Goal: Task Accomplishment & Management: Use online tool/utility

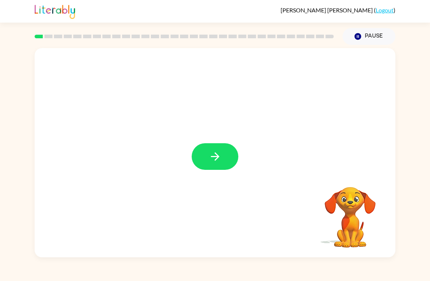
click at [226, 163] on button "button" at bounding box center [215, 156] width 47 height 27
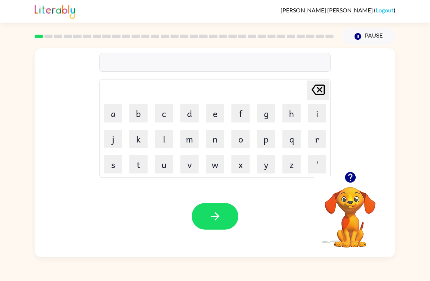
click at [295, 139] on button "q" at bounding box center [292, 139] width 18 height 18
click at [325, 89] on icon at bounding box center [318, 90] width 13 height 10
click at [269, 146] on button "p" at bounding box center [266, 139] width 18 height 18
click at [243, 141] on button "o" at bounding box center [241, 139] width 18 height 18
click at [169, 163] on button "u" at bounding box center [164, 164] width 18 height 18
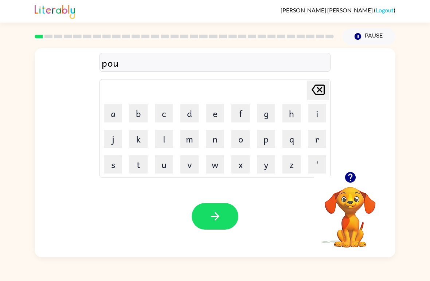
click at [322, 135] on button "r" at bounding box center [317, 139] width 18 height 18
click at [219, 112] on button "e" at bounding box center [215, 113] width 18 height 18
click at [318, 144] on button "r" at bounding box center [317, 139] width 18 height 18
click at [216, 215] on icon "button" at bounding box center [215, 216] width 8 height 8
click at [166, 115] on button "c" at bounding box center [164, 113] width 18 height 18
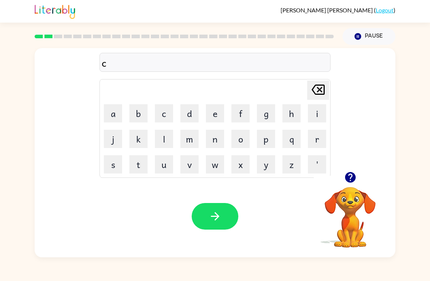
click at [115, 119] on button "a" at bounding box center [113, 113] width 18 height 18
click at [245, 141] on button "o" at bounding box center [241, 139] width 18 height 18
click at [218, 137] on button "n" at bounding box center [215, 139] width 18 height 18
click at [141, 172] on button "t" at bounding box center [138, 164] width 18 height 18
click at [228, 219] on button "button" at bounding box center [215, 216] width 47 height 27
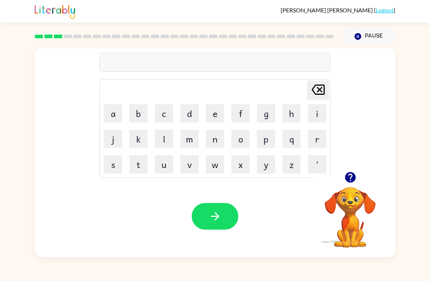
click at [168, 143] on button "l" at bounding box center [164, 139] width 18 height 18
click at [243, 141] on button "o" at bounding box center [241, 139] width 18 height 18
click at [169, 115] on button "c" at bounding box center [164, 113] width 18 height 18
click at [219, 119] on button "e" at bounding box center [215, 113] width 18 height 18
click at [116, 116] on button "a" at bounding box center [113, 113] width 18 height 18
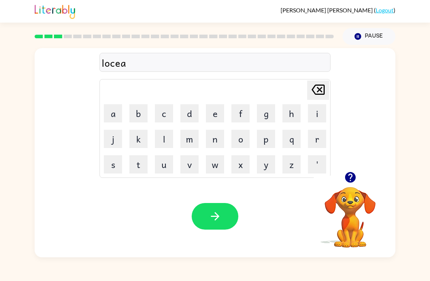
click at [191, 116] on button "d" at bounding box center [190, 113] width 18 height 18
click at [220, 115] on button "e" at bounding box center [215, 113] width 18 height 18
click at [223, 216] on button "button" at bounding box center [215, 216] width 47 height 27
click at [144, 167] on button "t" at bounding box center [138, 164] width 18 height 18
click at [167, 170] on button "u" at bounding box center [164, 164] width 18 height 18
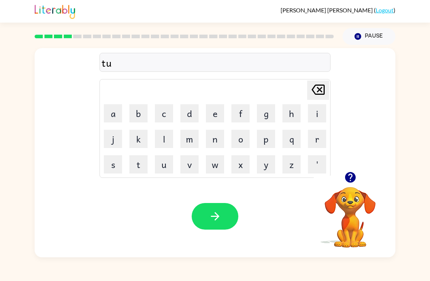
click at [322, 112] on button "i" at bounding box center [317, 113] width 18 height 18
click at [219, 141] on button "n" at bounding box center [215, 139] width 18 height 18
click at [226, 216] on button "button" at bounding box center [215, 216] width 47 height 27
click at [220, 144] on button "n" at bounding box center [215, 139] width 18 height 18
click at [220, 110] on button "e" at bounding box center [215, 113] width 18 height 18
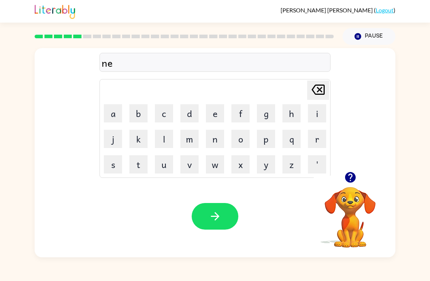
click at [322, 138] on button "r" at bounding box center [317, 139] width 18 height 18
click at [220, 115] on button "e" at bounding box center [215, 113] width 18 height 18
click at [168, 143] on button "l" at bounding box center [164, 139] width 18 height 18
click at [321, 112] on button "i" at bounding box center [317, 113] width 18 height 18
click at [223, 218] on button "button" at bounding box center [215, 216] width 47 height 27
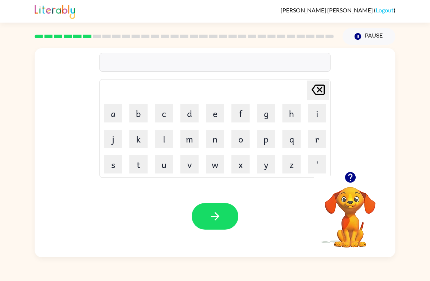
click at [141, 119] on button "b" at bounding box center [138, 113] width 18 height 18
click at [322, 113] on button "i" at bounding box center [317, 113] width 18 height 18
click at [291, 115] on button "h" at bounding box center [292, 113] width 18 height 18
click at [319, 117] on button "i" at bounding box center [317, 113] width 18 height 18
click at [320, 92] on icon "[PERSON_NAME] last character input" at bounding box center [319, 90] width 18 height 18
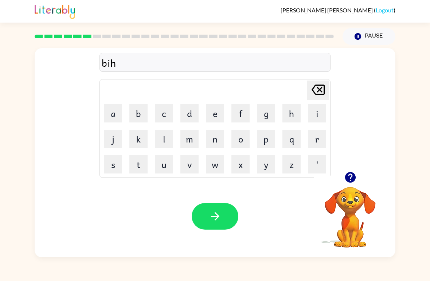
click at [116, 120] on button "a" at bounding box center [113, 113] width 18 height 18
click at [313, 111] on button "i" at bounding box center [317, 113] width 18 height 18
click at [222, 143] on button "n" at bounding box center [215, 139] width 18 height 18
click at [194, 115] on button "d" at bounding box center [190, 113] width 18 height 18
click at [221, 227] on button "button" at bounding box center [215, 216] width 47 height 27
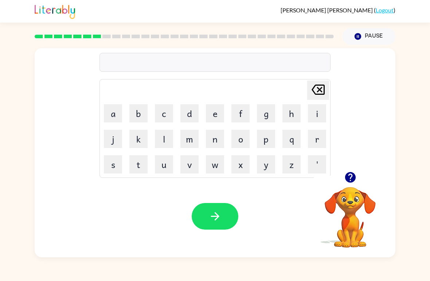
click at [138, 169] on button "t" at bounding box center [138, 164] width 18 height 18
click at [318, 142] on button "r" at bounding box center [317, 139] width 18 height 18
click at [319, 120] on button "i" at bounding box center [317, 113] width 18 height 18
click at [170, 113] on button "c" at bounding box center [164, 113] width 18 height 18
click at [167, 136] on button "l" at bounding box center [164, 139] width 18 height 18
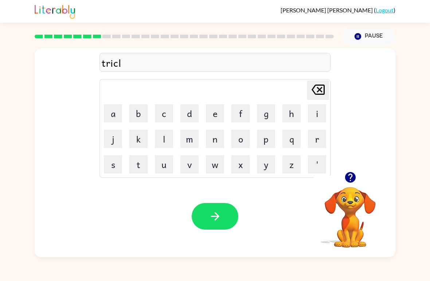
click at [225, 214] on button "button" at bounding box center [215, 216] width 47 height 27
click at [193, 137] on button "m" at bounding box center [190, 139] width 18 height 18
click at [316, 114] on button "i" at bounding box center [317, 113] width 18 height 18
click at [318, 143] on button "r" at bounding box center [317, 139] width 18 height 18
click at [116, 118] on button "a" at bounding box center [113, 113] width 18 height 18
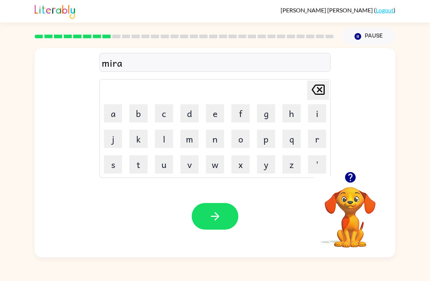
click at [356, 177] on icon "button" at bounding box center [350, 177] width 13 height 13
click at [166, 119] on button "c" at bounding box center [164, 113] width 18 height 18
click at [115, 114] on button "a" at bounding box center [113, 113] width 18 height 18
click at [167, 141] on button "l" at bounding box center [164, 139] width 18 height 18
click at [193, 118] on button "d" at bounding box center [190, 113] width 18 height 18
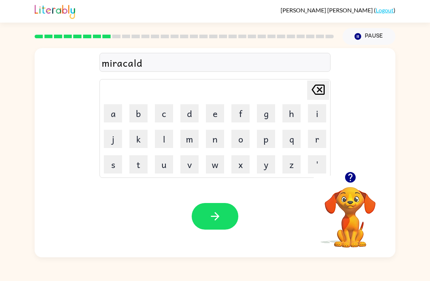
click at [228, 217] on button "button" at bounding box center [215, 216] width 47 height 27
click at [220, 139] on button "n" at bounding box center [215, 139] width 18 height 18
click at [322, 116] on button "i" at bounding box center [317, 113] width 18 height 18
click at [190, 140] on button "m" at bounding box center [190, 139] width 18 height 18
click at [146, 114] on button "b" at bounding box center [138, 113] width 18 height 18
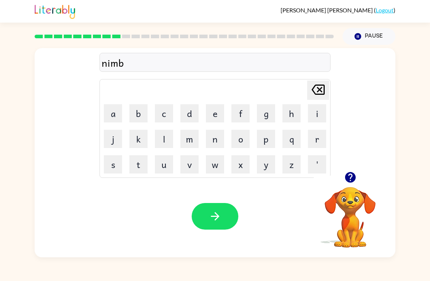
click at [167, 142] on button "l" at bounding box center [164, 139] width 18 height 18
click at [231, 218] on button "button" at bounding box center [215, 216] width 47 height 27
click at [244, 144] on button "o" at bounding box center [241, 139] width 18 height 18
click at [218, 142] on button "n" at bounding box center [215, 139] width 18 height 18
click at [244, 113] on button "f" at bounding box center [241, 113] width 18 height 18
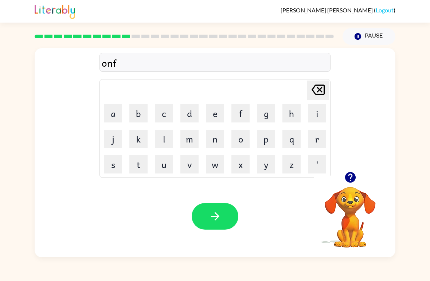
click at [172, 167] on button "u" at bounding box center [164, 164] width 18 height 18
click at [165, 141] on button "l" at bounding box center [164, 139] width 18 height 18
click at [220, 215] on icon "button" at bounding box center [215, 216] width 13 height 13
click at [193, 166] on button "v" at bounding box center [190, 164] width 18 height 18
click at [246, 143] on button "o" at bounding box center [241, 139] width 18 height 18
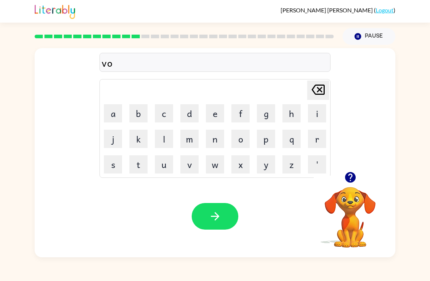
click at [142, 173] on button "t" at bounding box center [138, 164] width 18 height 18
click at [220, 113] on button "e" at bounding box center [215, 113] width 18 height 18
click at [226, 209] on button "button" at bounding box center [215, 216] width 47 height 27
click at [191, 117] on button "d" at bounding box center [190, 113] width 18 height 18
click at [222, 115] on button "e" at bounding box center [215, 113] width 18 height 18
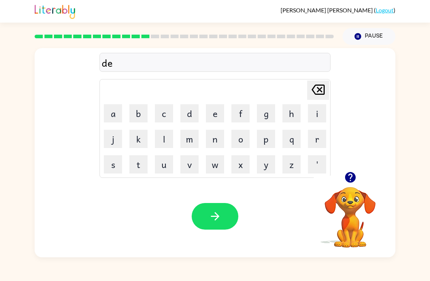
click at [143, 116] on button "b" at bounding box center [138, 113] width 18 height 18
click at [322, 86] on icon at bounding box center [318, 90] width 13 height 10
click at [327, 98] on icon "[PERSON_NAME] last character input" at bounding box center [319, 90] width 18 height 18
click at [142, 115] on button "b" at bounding box center [138, 113] width 18 height 18
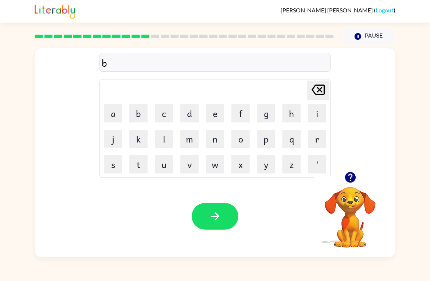
click at [218, 113] on button "e" at bounding box center [215, 113] width 18 height 18
click at [191, 115] on button "d" at bounding box center [190, 113] width 18 height 18
click at [146, 166] on button "t" at bounding box center [138, 164] width 18 height 18
click at [321, 110] on button "i" at bounding box center [317, 113] width 18 height 18
click at [194, 134] on button "m" at bounding box center [190, 139] width 18 height 18
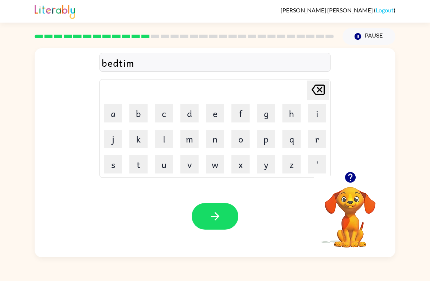
click at [217, 115] on button "e" at bounding box center [215, 113] width 18 height 18
click at [219, 225] on button "button" at bounding box center [215, 216] width 47 height 27
click at [241, 114] on button "f" at bounding box center [241, 113] width 18 height 18
click at [323, 113] on button "i" at bounding box center [317, 113] width 18 height 18
click at [220, 144] on button "n" at bounding box center [215, 139] width 18 height 18
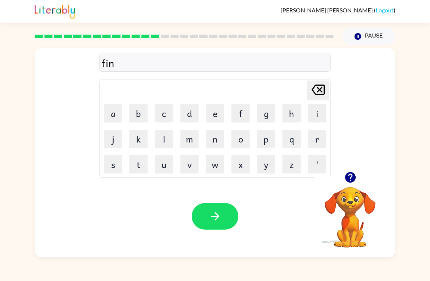
click at [356, 180] on icon "button" at bounding box center [350, 177] width 13 height 13
click at [220, 116] on button "e" at bounding box center [215, 113] width 18 height 18
click at [141, 166] on button "t" at bounding box center [138, 164] width 18 height 18
click at [353, 179] on icon "button" at bounding box center [350, 177] width 11 height 11
click at [218, 224] on button "button" at bounding box center [215, 216] width 47 height 27
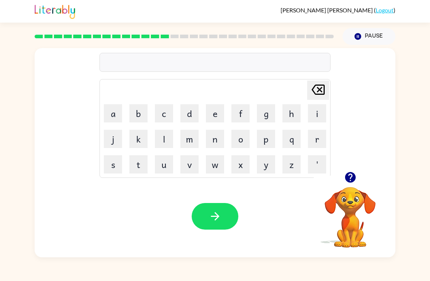
click at [321, 112] on button "i" at bounding box center [317, 113] width 18 height 18
click at [319, 92] on icon "[PERSON_NAME] last character input" at bounding box center [319, 90] width 18 height 18
click at [193, 114] on button "d" at bounding box center [190, 113] width 18 height 18
click at [322, 117] on button "i" at bounding box center [317, 113] width 18 height 18
click at [166, 144] on button "l" at bounding box center [164, 139] width 18 height 18
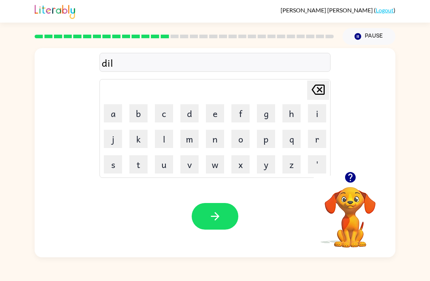
click at [112, 119] on button "a" at bounding box center [113, 113] width 18 height 18
click at [215, 217] on icon "button" at bounding box center [215, 216] width 8 height 8
click at [133, 166] on button "t" at bounding box center [138, 164] width 18 height 18
click at [215, 111] on button "e" at bounding box center [215, 113] width 18 height 18
click at [320, 143] on button "r" at bounding box center [317, 139] width 18 height 18
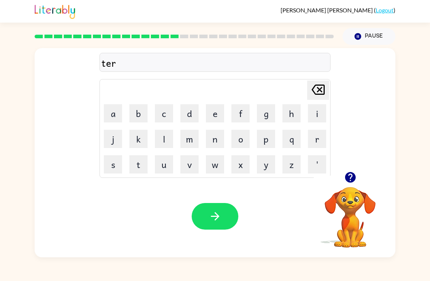
click at [190, 146] on button "m" at bounding box center [190, 139] width 18 height 18
click at [210, 214] on icon "button" at bounding box center [215, 216] width 13 height 13
click at [212, 210] on div at bounding box center [215, 216] width 47 height 27
click at [210, 217] on div at bounding box center [215, 216] width 47 height 27
click at [216, 216] on div at bounding box center [215, 216] width 47 height 27
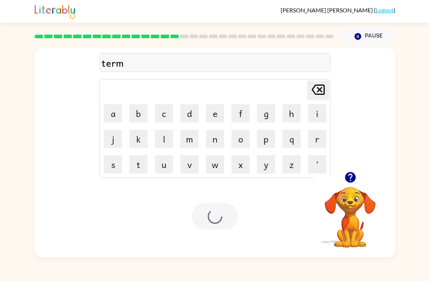
click at [321, 86] on icon at bounding box center [318, 90] width 13 height 10
click at [323, 89] on icon "[PERSON_NAME] last character input" at bounding box center [319, 90] width 18 height 18
click at [324, 90] on icon at bounding box center [318, 90] width 13 height 10
click at [326, 88] on icon "[PERSON_NAME] last character input" at bounding box center [319, 90] width 18 height 18
click at [350, 174] on icon "button" at bounding box center [350, 177] width 11 height 11
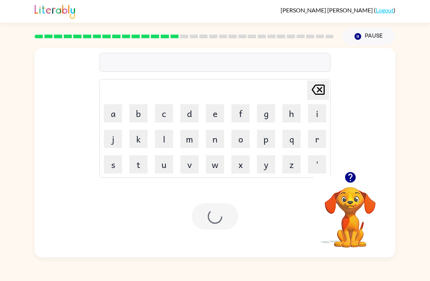
click at [139, 168] on button "t" at bounding box center [138, 164] width 18 height 18
click at [217, 112] on button "e" at bounding box center [215, 113] width 18 height 18
click at [321, 142] on button "r" at bounding box center [317, 139] width 18 height 18
click at [193, 143] on button "m" at bounding box center [190, 139] width 18 height 18
click at [224, 217] on div at bounding box center [215, 216] width 47 height 27
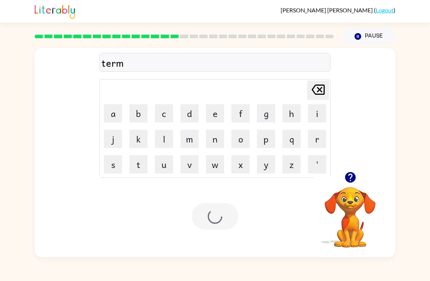
click at [221, 216] on div at bounding box center [215, 216] width 47 height 27
click at [220, 219] on div at bounding box center [215, 216] width 47 height 27
click at [217, 225] on div at bounding box center [215, 216] width 47 height 27
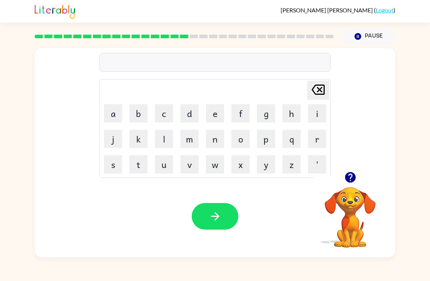
click at [117, 165] on button "s" at bounding box center [113, 164] width 18 height 18
click at [215, 117] on button "e" at bounding box center [215, 113] width 18 height 18
click at [144, 169] on button "t" at bounding box center [138, 164] width 18 height 18
click at [217, 217] on icon "button" at bounding box center [215, 216] width 13 height 13
click at [142, 112] on button "b" at bounding box center [138, 113] width 18 height 18
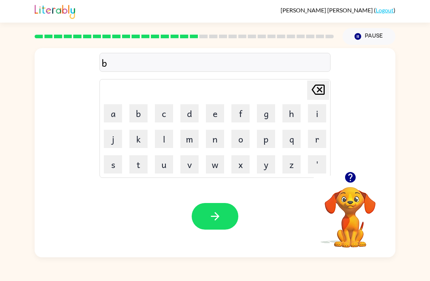
click at [323, 137] on button "r" at bounding box center [317, 139] width 18 height 18
click at [320, 116] on button "i" at bounding box center [317, 113] width 18 height 18
click at [191, 142] on button "m" at bounding box center [190, 139] width 18 height 18
click at [320, 112] on button "i" at bounding box center [317, 113] width 18 height 18
click at [218, 142] on button "n" at bounding box center [215, 139] width 18 height 18
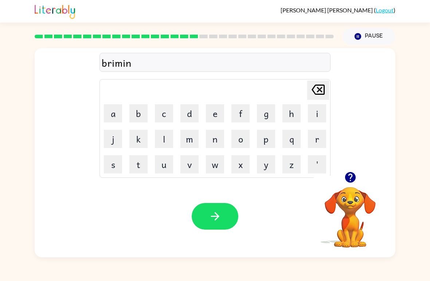
click at [269, 117] on button "g" at bounding box center [266, 113] width 18 height 18
click at [222, 219] on button "button" at bounding box center [215, 216] width 47 height 27
click at [267, 137] on button "p" at bounding box center [266, 139] width 18 height 18
click at [162, 145] on button "l" at bounding box center [164, 139] width 18 height 18
click at [121, 109] on button "a" at bounding box center [113, 113] width 18 height 18
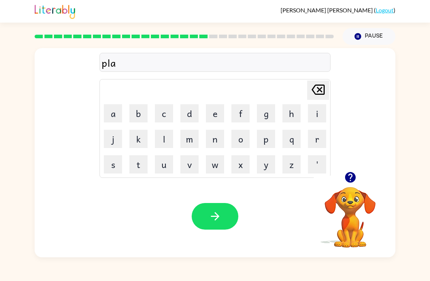
click at [120, 163] on button "s" at bounding box center [113, 164] width 18 height 18
click at [144, 165] on button "t" at bounding box center [138, 164] width 18 height 18
click at [318, 114] on button "i" at bounding box center [317, 113] width 18 height 18
click at [166, 117] on button "c" at bounding box center [164, 113] width 18 height 18
click at [213, 216] on icon "button" at bounding box center [215, 216] width 13 height 13
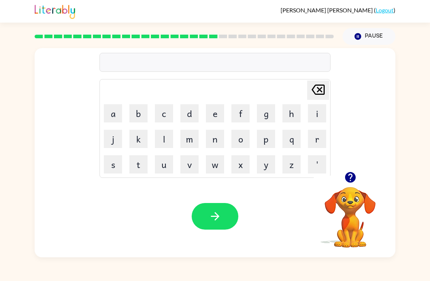
click at [191, 113] on button "d" at bounding box center [190, 113] width 18 height 18
click at [319, 113] on button "i" at bounding box center [317, 113] width 18 height 18
click at [116, 166] on button "s" at bounding box center [113, 164] width 18 height 18
click at [270, 142] on button "p" at bounding box center [266, 139] width 18 height 18
click at [166, 146] on button "l" at bounding box center [164, 139] width 18 height 18
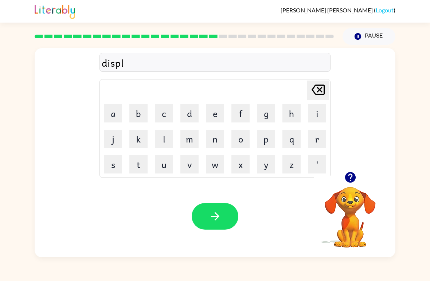
click at [116, 116] on button "a" at bounding box center [113, 113] width 18 height 18
click at [230, 223] on button "button" at bounding box center [215, 216] width 47 height 27
click at [192, 114] on button "d" at bounding box center [190, 113] width 18 height 18
click at [166, 169] on button "u" at bounding box center [164, 164] width 18 height 18
click at [117, 166] on button "s" at bounding box center [113, 164] width 18 height 18
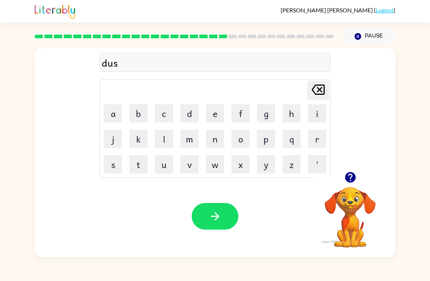
click at [145, 166] on button "t" at bounding box center [138, 164] width 18 height 18
click at [116, 115] on button "a" at bounding box center [113, 113] width 18 height 18
click at [222, 218] on button "button" at bounding box center [215, 216] width 47 height 27
click at [117, 169] on button "s" at bounding box center [113, 164] width 18 height 18
click at [220, 114] on button "e" at bounding box center [215, 113] width 18 height 18
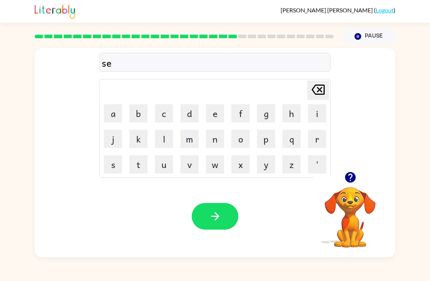
click at [216, 144] on button "n" at bounding box center [215, 139] width 18 height 18
click at [141, 169] on button "t" at bounding box center [138, 164] width 18 height 18
click at [217, 117] on button "e" at bounding box center [215, 113] width 18 height 18
click at [270, 140] on button "p" at bounding box center [266, 139] width 18 height 18
click at [318, 117] on button "i" at bounding box center [317, 113] width 18 height 18
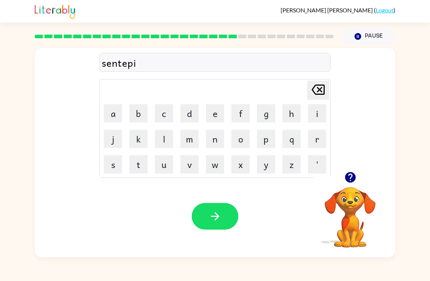
click at [192, 113] on button "d" at bounding box center [190, 113] width 18 height 18
click at [229, 222] on button "button" at bounding box center [215, 216] width 47 height 27
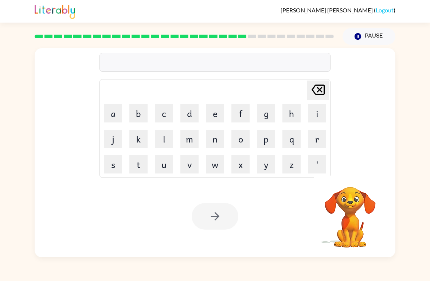
click at [321, 137] on button "r" at bounding box center [317, 139] width 18 height 18
click at [117, 121] on button "a" at bounding box center [113, 113] width 18 height 18
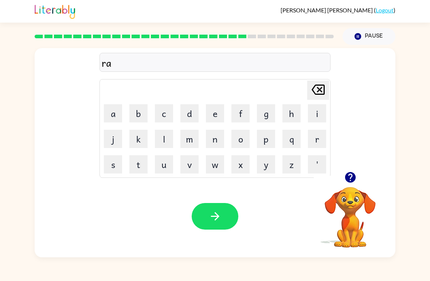
click at [217, 139] on button "n" at bounding box center [215, 139] width 18 height 18
click at [218, 112] on button "e" at bounding box center [215, 113] width 18 height 18
click at [166, 116] on button "c" at bounding box center [164, 113] width 18 height 18
click at [245, 141] on button "o" at bounding box center [241, 139] width 18 height 18
click at [191, 116] on button "d" at bounding box center [190, 113] width 18 height 18
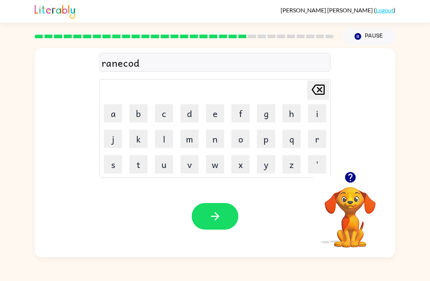
click at [220, 116] on button "e" at bounding box center [215, 113] width 18 height 18
click at [220, 217] on icon "button" at bounding box center [215, 216] width 13 height 13
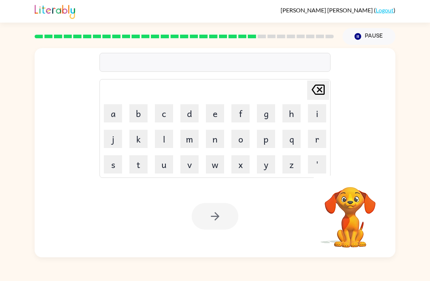
click at [194, 141] on button "m" at bounding box center [190, 139] width 18 height 18
click at [115, 118] on button "a" at bounding box center [113, 113] width 18 height 18
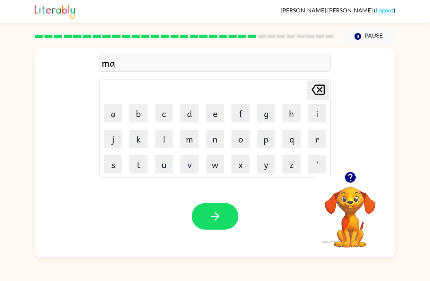
click at [322, 142] on button "r" at bounding box center [317, 139] width 18 height 18
click at [169, 115] on button "c" at bounding box center [164, 113] width 18 height 18
click at [219, 117] on button "e" at bounding box center [215, 113] width 18 height 18
click at [320, 140] on button "r" at bounding box center [317, 139] width 18 height 18
click at [224, 229] on button "button" at bounding box center [215, 216] width 47 height 27
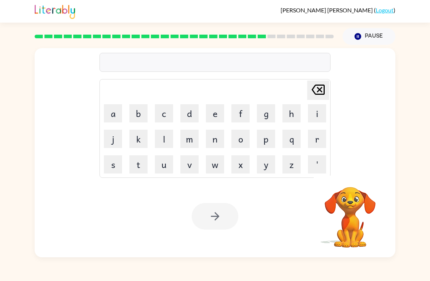
click at [119, 114] on button "a" at bounding box center [113, 113] width 18 height 18
click at [192, 166] on button "v" at bounding box center [190, 164] width 18 height 18
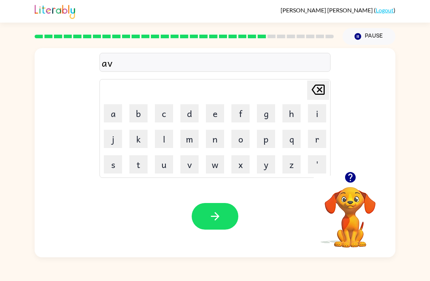
click at [114, 114] on button "a" at bounding box center [113, 113] width 18 height 18
click at [217, 140] on button "n" at bounding box center [215, 139] width 18 height 18
click at [115, 170] on button "s" at bounding box center [113, 164] width 18 height 18
click at [319, 113] on button "i" at bounding box center [317, 113] width 18 height 18
click at [216, 137] on button "n" at bounding box center [215, 139] width 18 height 18
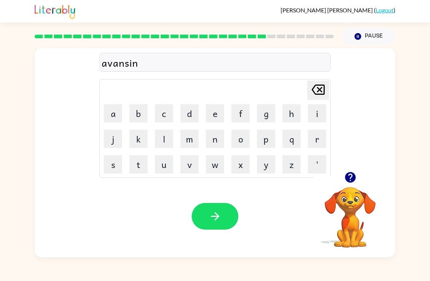
click at [268, 116] on button "g" at bounding box center [266, 113] width 18 height 18
click at [225, 216] on button "button" at bounding box center [215, 216] width 47 height 27
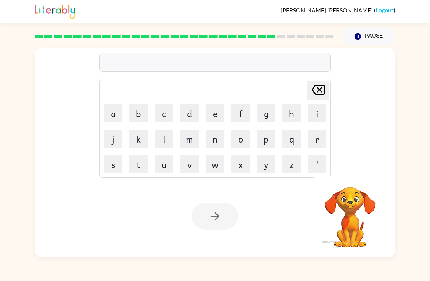
click at [267, 113] on button "g" at bounding box center [266, 113] width 18 height 18
click at [141, 115] on button "b" at bounding box center [138, 113] width 18 height 18
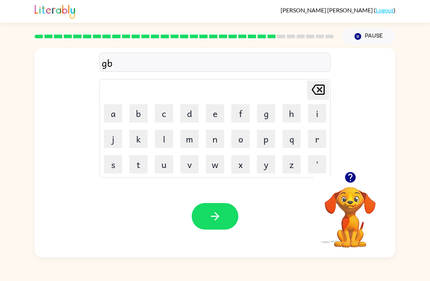
click at [162, 138] on button "l" at bounding box center [164, 139] width 18 height 18
click at [322, 118] on button "i" at bounding box center [317, 113] width 18 height 18
click at [218, 140] on button "n" at bounding box center [215, 139] width 18 height 18
click at [226, 219] on button "button" at bounding box center [215, 216] width 47 height 27
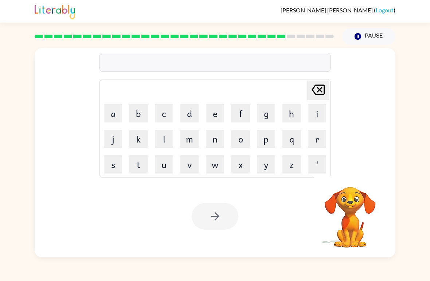
click at [267, 113] on button "g" at bounding box center [266, 113] width 18 height 18
click at [243, 139] on button "o" at bounding box center [241, 139] width 18 height 18
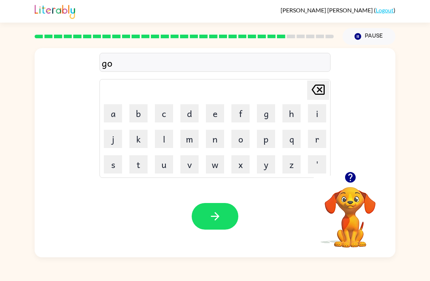
click at [358, 182] on button "button" at bounding box center [350, 177] width 19 height 19
click at [191, 168] on button "v" at bounding box center [190, 164] width 18 height 18
click at [215, 112] on button "e" at bounding box center [215, 113] width 18 height 18
click at [317, 137] on button "r" at bounding box center [317, 139] width 18 height 18
click at [219, 140] on button "n" at bounding box center [215, 139] width 18 height 18
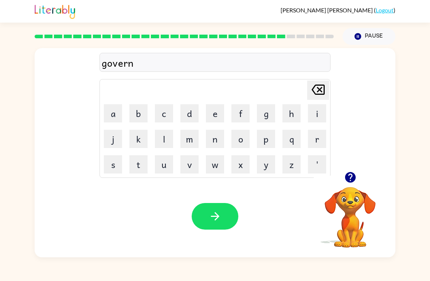
click at [214, 115] on button "e" at bounding box center [215, 113] width 18 height 18
click at [142, 166] on button "t" at bounding box center [138, 164] width 18 height 18
click at [214, 227] on button "button" at bounding box center [215, 216] width 47 height 27
click at [116, 167] on button "s" at bounding box center [113, 164] width 18 height 18
click at [141, 165] on button "t" at bounding box center [138, 164] width 18 height 18
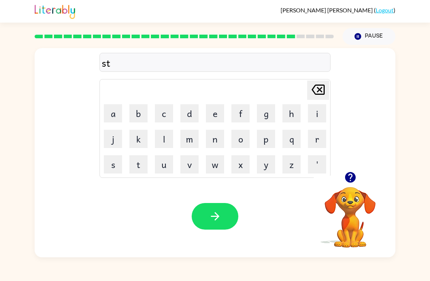
click at [321, 143] on button "r" at bounding box center [317, 139] width 18 height 18
click at [116, 112] on button "a" at bounding box center [113, 113] width 18 height 18
click at [220, 142] on button "n" at bounding box center [215, 139] width 18 height 18
click at [214, 114] on button "e" at bounding box center [215, 113] width 18 height 18
click at [215, 213] on icon "button" at bounding box center [215, 216] width 13 height 13
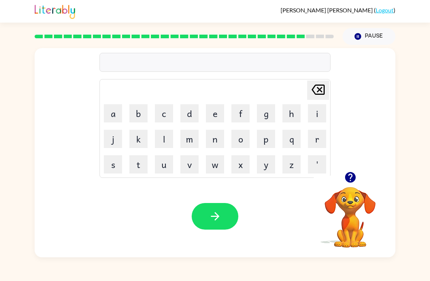
click at [118, 170] on button "s" at bounding box center [113, 164] width 18 height 18
click at [294, 112] on button "h" at bounding box center [292, 113] width 18 height 18
click at [119, 119] on button "a" at bounding box center [113, 113] width 18 height 18
click at [267, 143] on button "p" at bounding box center [266, 139] width 18 height 18
click at [113, 110] on button "a" at bounding box center [113, 113] width 18 height 18
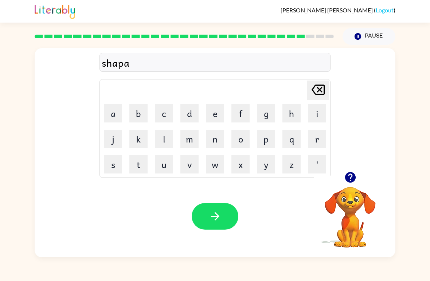
click at [317, 88] on icon "[PERSON_NAME] last character input" at bounding box center [319, 90] width 18 height 18
click at [217, 118] on button "e" at bounding box center [215, 113] width 18 height 18
click at [218, 214] on icon "button" at bounding box center [215, 216] width 13 height 13
click at [215, 116] on button "e" at bounding box center [215, 113] width 18 height 18
click at [243, 168] on button "x" at bounding box center [241, 164] width 18 height 18
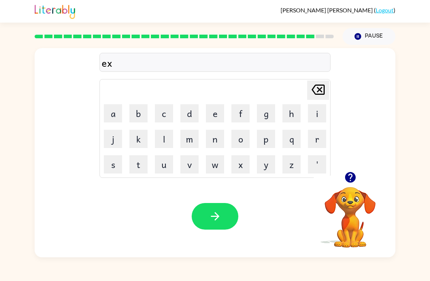
click at [214, 115] on button "e" at bounding box center [215, 113] width 18 height 18
click at [166, 142] on button "l" at bounding box center [164, 139] width 18 height 18
click at [216, 116] on button "e" at bounding box center [215, 113] width 18 height 18
click at [222, 140] on button "n" at bounding box center [215, 139] width 18 height 18
click at [146, 170] on button "t" at bounding box center [138, 164] width 18 height 18
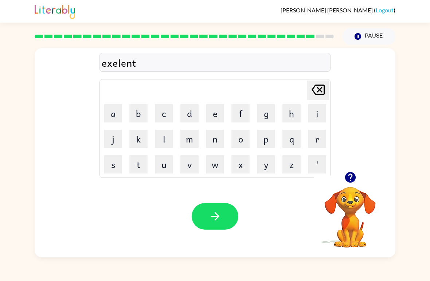
click at [228, 215] on button "button" at bounding box center [215, 216] width 47 height 27
click at [269, 165] on button "y" at bounding box center [266, 164] width 18 height 18
click at [244, 143] on button "o" at bounding box center [241, 139] width 18 height 18
click at [141, 117] on button "b" at bounding box center [138, 113] width 18 height 18
click at [318, 139] on button "r" at bounding box center [317, 139] width 18 height 18
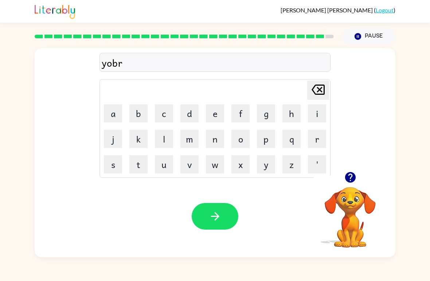
click at [320, 115] on button "i" at bounding box center [317, 113] width 18 height 18
click at [165, 117] on button "c" at bounding box center [164, 113] width 18 height 18
click at [220, 115] on button "e" at bounding box center [215, 113] width 18 height 18
click at [320, 140] on button "r" at bounding box center [317, 139] width 18 height 18
click at [221, 225] on button "button" at bounding box center [215, 216] width 47 height 27
